Goal: Task Accomplishment & Management: Manage account settings

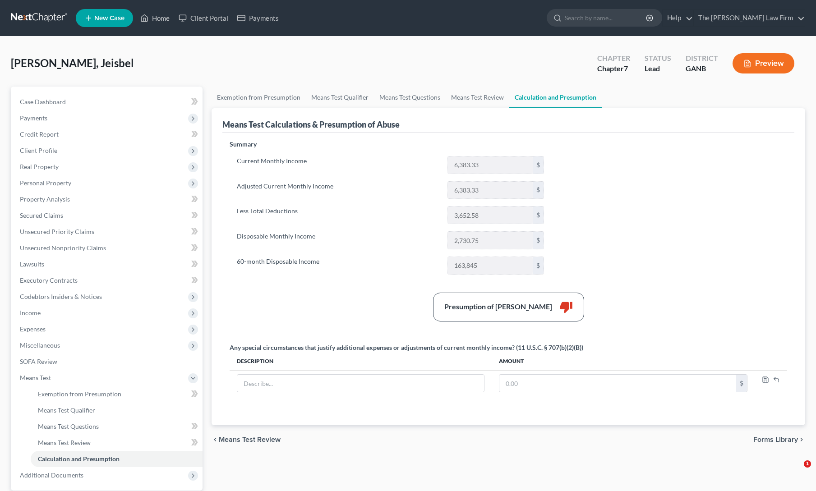
click at [366, 443] on div "chevron_left Means Test Review Forms Library chevron_right" at bounding box center [507, 439] width 593 height 29
click at [35, 117] on span "Payments" at bounding box center [34, 118] width 28 height 8
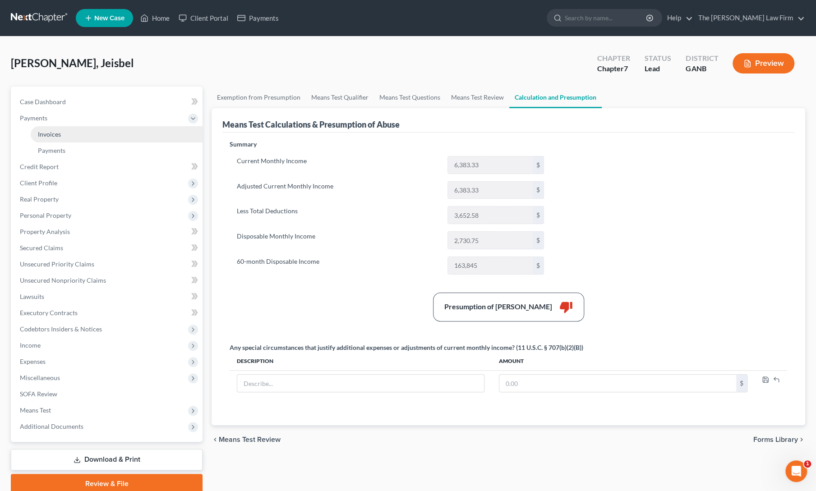
click at [47, 131] on span "Invoices" at bounding box center [49, 134] width 23 height 8
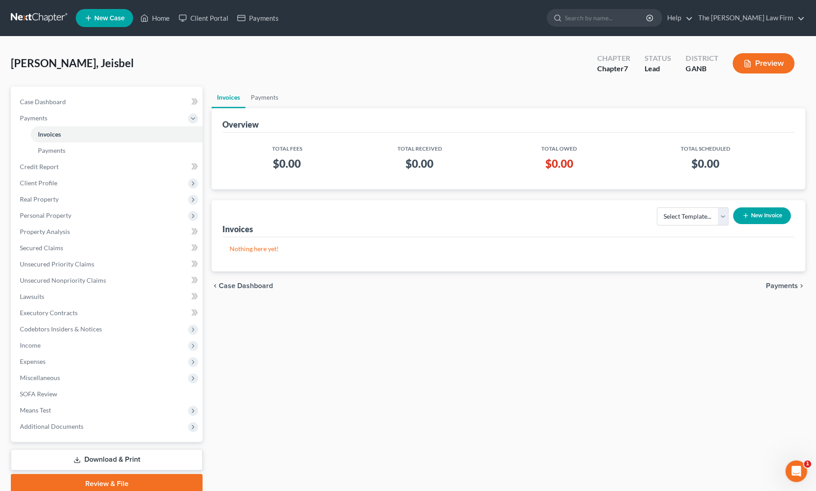
click at [720, 369] on div "Invoices Payments Overview Total Fees Total Received Total Owed Total Scheduled…" at bounding box center [508, 290] width 602 height 407
click at [754, 216] on button "New Invoice" at bounding box center [762, 215] width 58 height 17
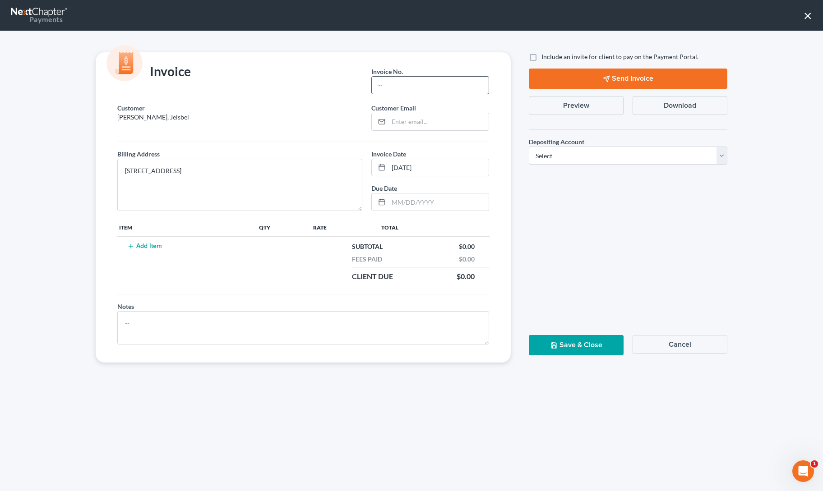
click at [423, 86] on input "text" at bounding box center [430, 85] width 117 height 17
type input "1"
paste input "[EMAIL_ADDRESS][DOMAIN_NAME]"
type input "[EMAIL_ADDRESS][DOMAIN_NAME]"
click at [412, 203] on input "text" at bounding box center [438, 201] width 100 height 17
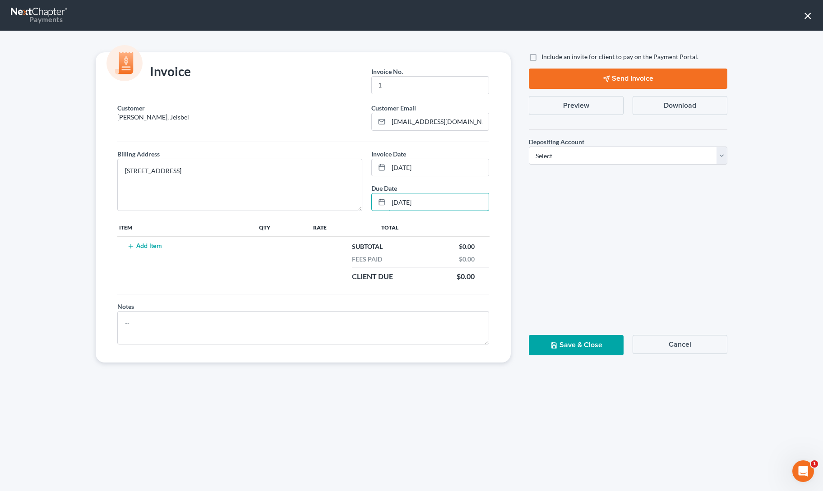
type input "[DATE]"
click at [140, 246] on button "Add Item" at bounding box center [144, 246] width 40 height 7
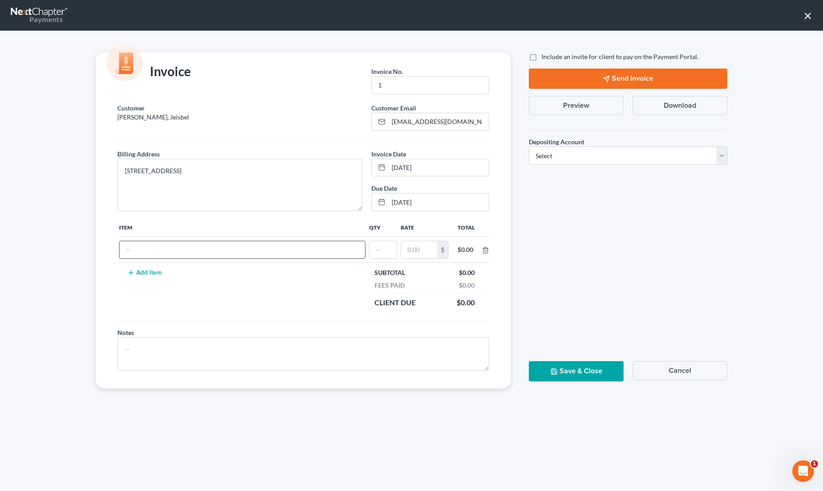
click at [149, 251] on input "text" at bounding box center [242, 249] width 245 height 17
type input "13 down"
type input "1"
type input "400"
click at [613, 148] on select "Select Operation Trust" at bounding box center [628, 156] width 198 height 18
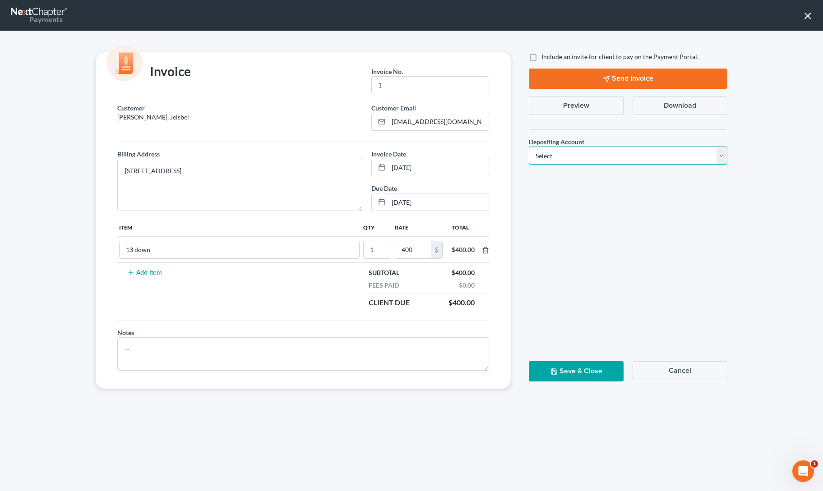
select select "0"
click at [529, 147] on select "Select Operation Trust" at bounding box center [628, 156] width 198 height 18
click at [541, 55] on label "Include an invite for client to pay on the Payment Portal." at bounding box center [619, 56] width 157 height 9
click at [545, 55] on input "Include an invite for client to pay on the Payment Portal." at bounding box center [548, 55] width 6 height 6
checkbox input "true"
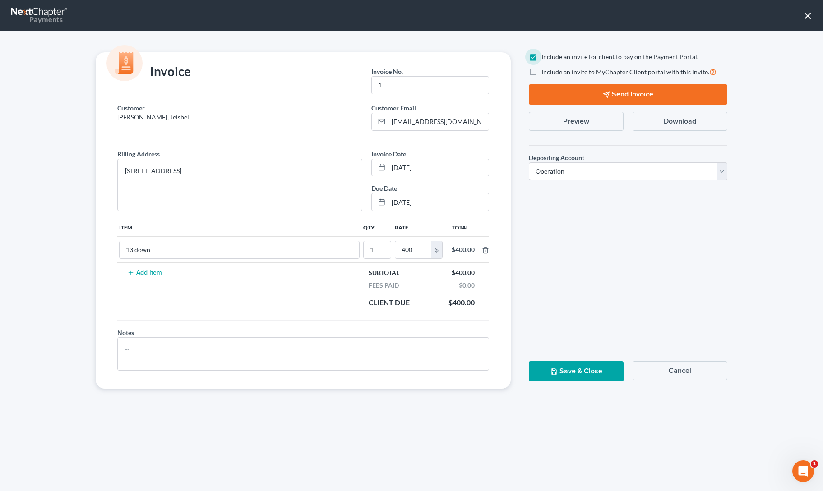
click at [547, 92] on button "Send Invoice" at bounding box center [628, 94] width 198 height 20
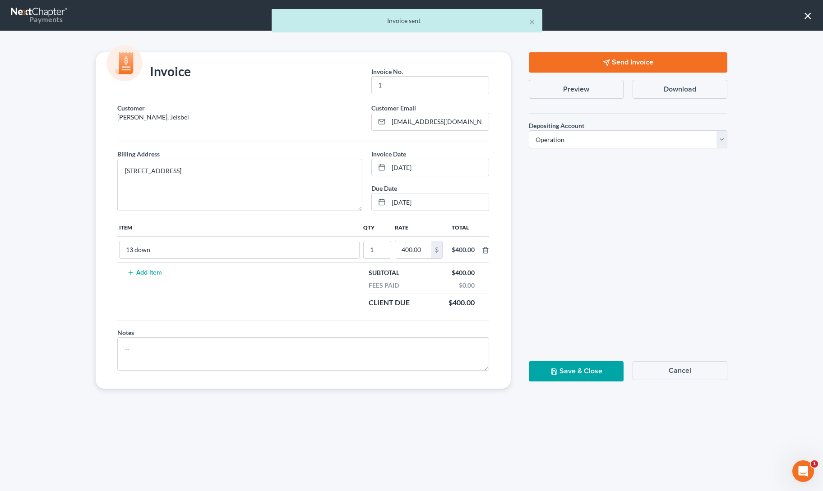
click at [564, 373] on button "Save & Close" at bounding box center [576, 371] width 95 height 20
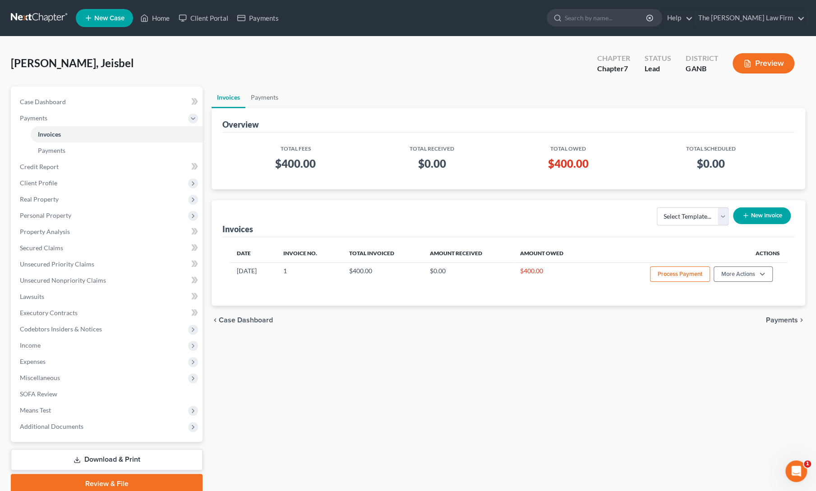
click at [377, 380] on div "Invoices Payments Overview Total Fees Total Received Total Owed Total Scheduled…" at bounding box center [508, 290] width 602 height 407
click at [359, 395] on div "Invoices Payments Overview Total Fees Total Received Total Owed Total Scheduled…" at bounding box center [508, 290] width 602 height 407
click at [157, 18] on link "Home" at bounding box center [155, 18] width 38 height 16
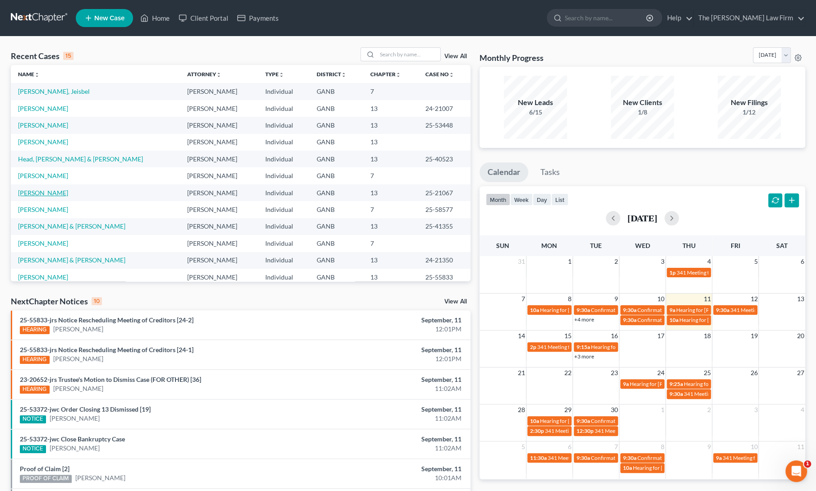
click at [45, 192] on link "[PERSON_NAME]" at bounding box center [43, 193] width 50 height 8
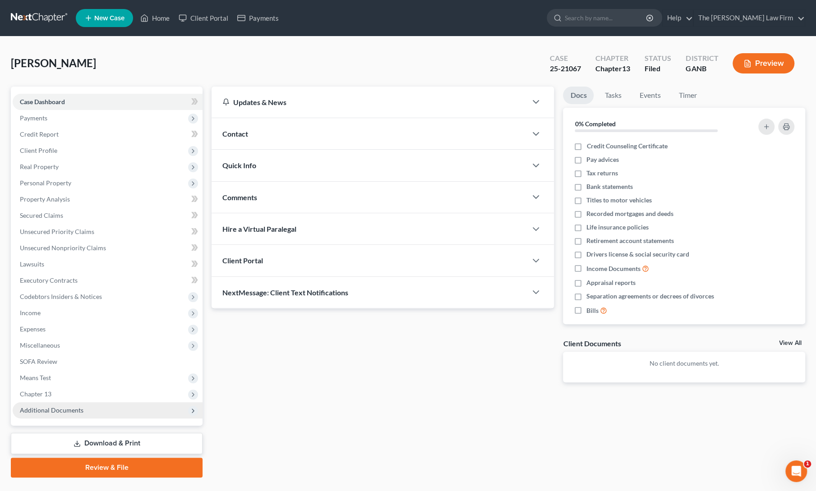
click at [52, 416] on span "Additional Documents" at bounding box center [108, 410] width 190 height 16
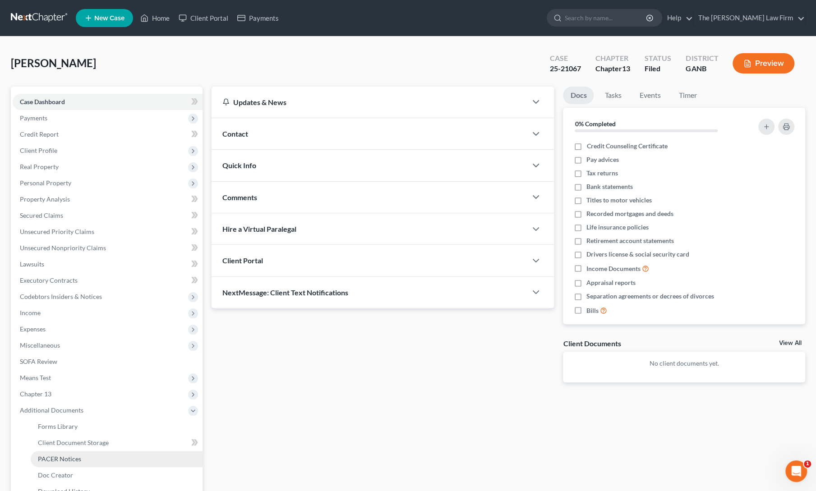
click at [55, 456] on span "PACER Notices" at bounding box center [59, 459] width 43 height 8
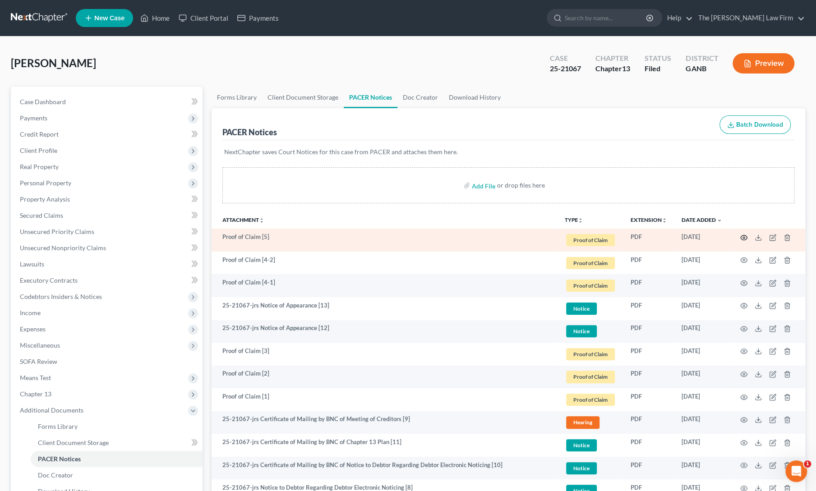
click at [745, 238] on icon "button" at bounding box center [743, 237] width 7 height 7
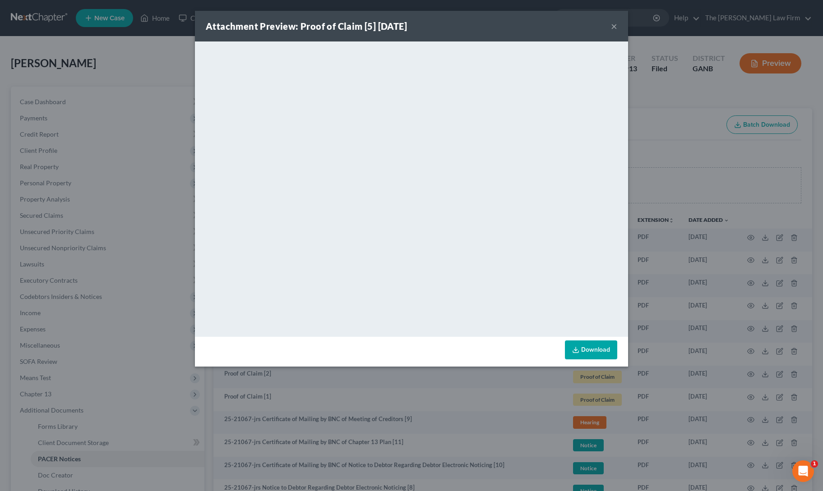
click at [616, 28] on button "×" at bounding box center [614, 26] width 6 height 11
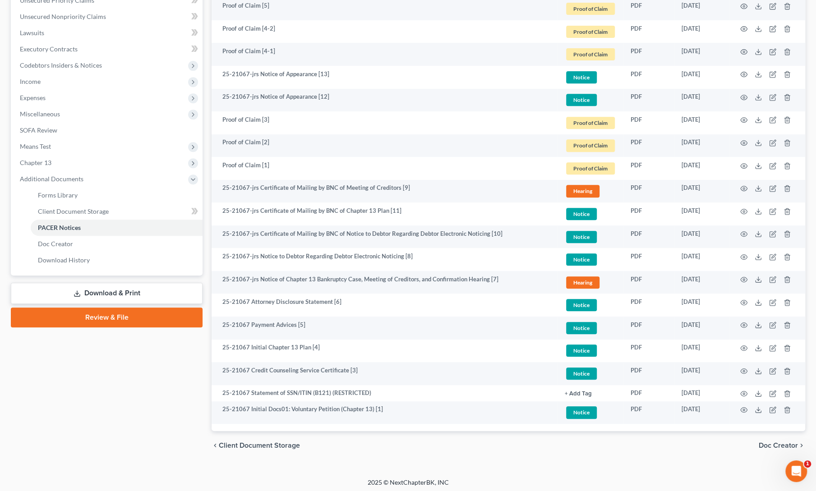
scroll to position [232, 0]
click at [121, 404] on div "Case Dashboard Payments Invoices Payments Payments Credit Report Client Profile" at bounding box center [106, 157] width 201 height 605
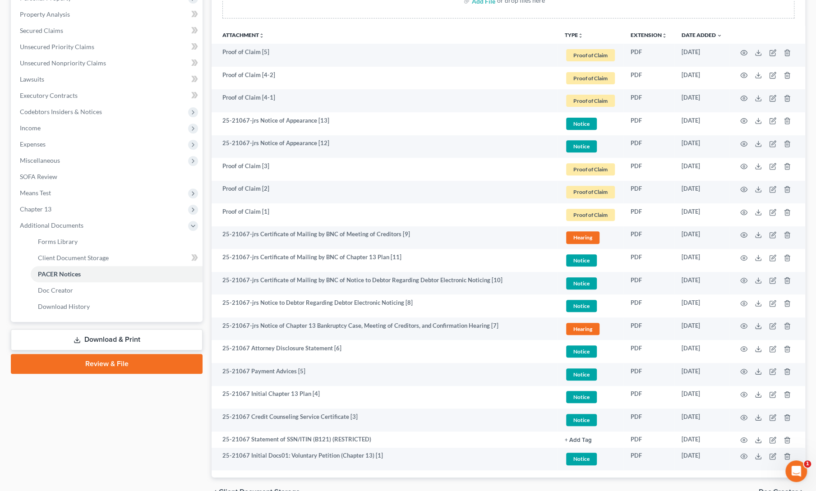
scroll to position [0, 0]
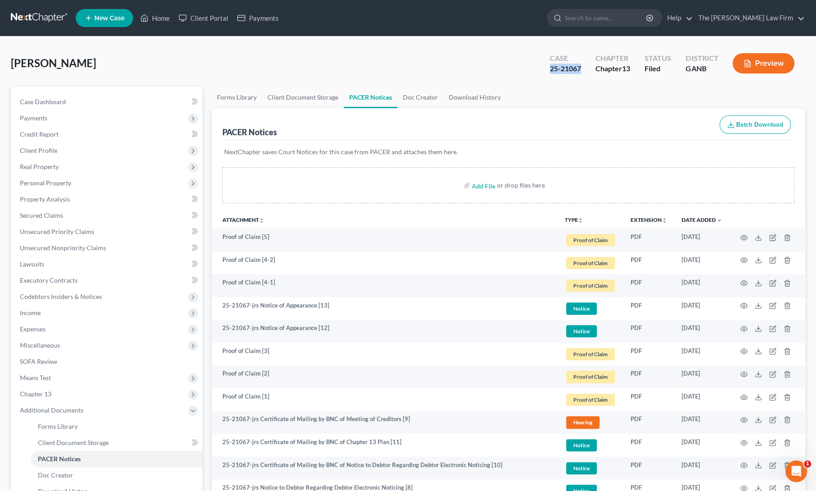
drag, startPoint x: 546, startPoint y: 69, endPoint x: 581, endPoint y: 69, distance: 34.7
click at [581, 69] on div "Case 25-21067" at bounding box center [565, 64] width 46 height 27
copy div "25-21067"
click at [209, 83] on div "[PERSON_NAME] Upgraded Case 25-21067 Chapter Chapter 13 Status Filed District G…" at bounding box center [408, 66] width 794 height 39
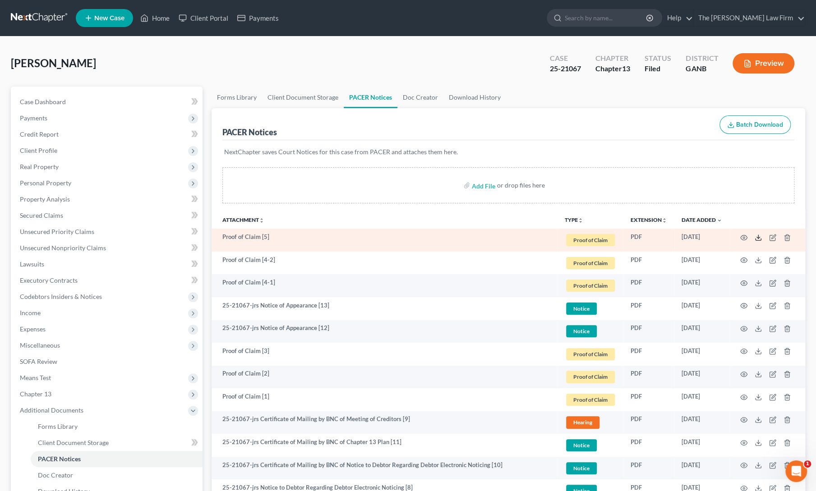
click at [757, 239] on icon at bounding box center [757, 240] width 5 height 2
